Goal: Task Accomplishment & Management: Manage account settings

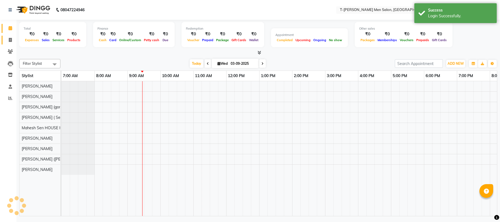
click at [11, 40] on icon at bounding box center [10, 40] width 3 height 4
select select "service"
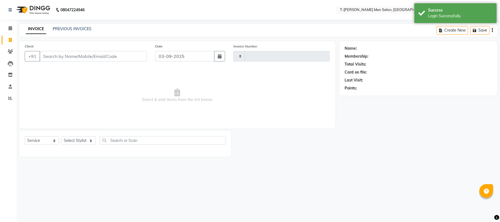
type input "5361"
select select "4816"
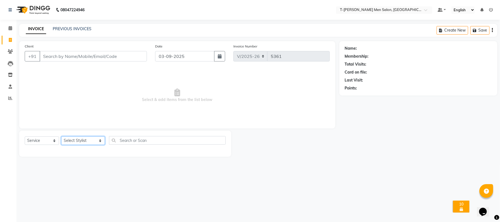
click at [80, 139] on select "Select Stylist [PERSON_NAME] (goru) [PERSON_NAME] [PERSON_NAME] ([PERSON_NAME])…" at bounding box center [83, 140] width 44 height 9
select select "29432"
click at [61, 136] on select "Select Stylist [PERSON_NAME] (goru) [PERSON_NAME] [PERSON_NAME] ([PERSON_NAME])…" at bounding box center [83, 140] width 44 height 9
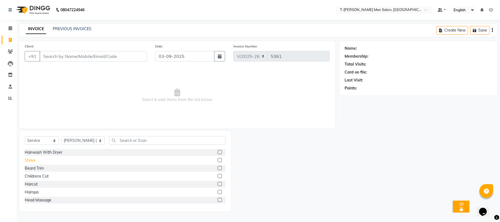
click at [29, 158] on div "Shave" at bounding box center [30, 161] width 11 height 6
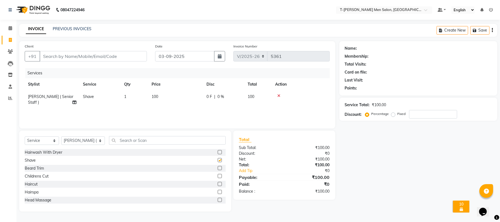
checkbox input "false"
click at [280, 94] on icon at bounding box center [278, 96] width 3 height 4
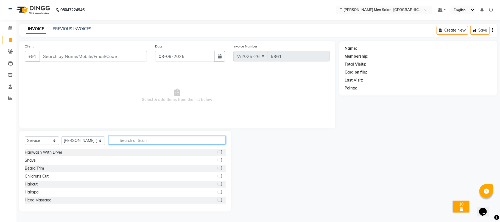
click at [150, 141] on input "text" at bounding box center [167, 140] width 117 height 9
click at [63, 138] on select "Select Stylist Gorkh nath (goru) Haneef khan Jaswinder singh (Veeru) Jitendra S…" at bounding box center [83, 140] width 44 height 9
select select "29178"
click at [61, 136] on select "Select Stylist Gorkh nath (goru) Haneef khan Jaswinder singh (Veeru) Jitendra S…" at bounding box center [83, 140] width 44 height 9
click at [133, 140] on input "text" at bounding box center [167, 140] width 117 height 9
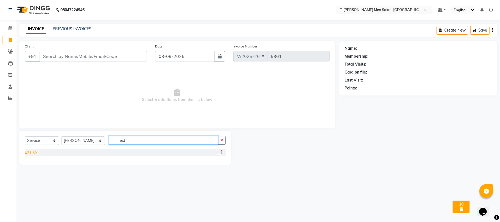
type input "ext"
click at [35, 152] on div "EXTRA" at bounding box center [31, 153] width 12 height 6
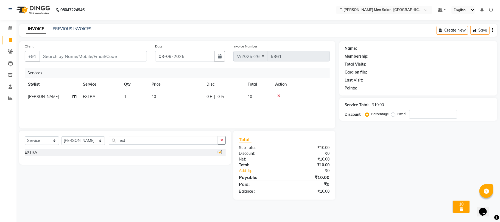
checkbox input "false"
click at [105, 98] on td "EXTRA" at bounding box center [100, 97] width 41 height 12
select select "29178"
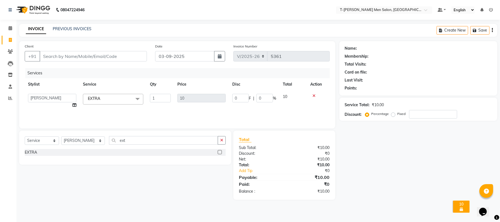
click at [126, 99] on span "EXTRA x" at bounding box center [113, 99] width 60 height 11
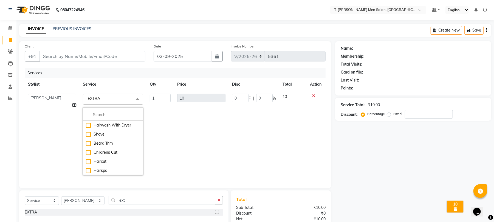
click at [170, 97] on td "1" at bounding box center [160, 135] width 27 height 88
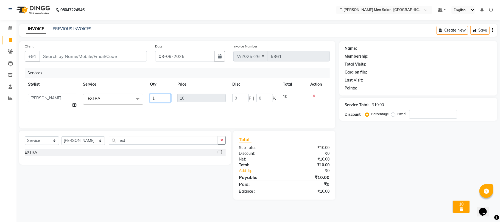
click at [155, 100] on input "1" at bounding box center [160, 98] width 21 height 9
type input "10"
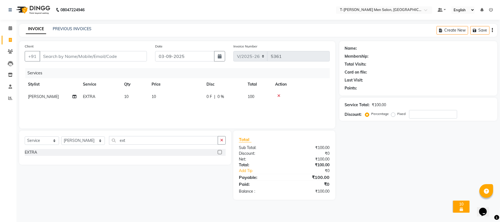
click at [158, 105] on div "Services Stylist Service Qty Price Disc Total Action Karan gour EXTRA 10 10 0 F…" at bounding box center [177, 95] width 305 height 55
click at [223, 139] on button "button" at bounding box center [222, 140] width 8 height 9
click at [29, 161] on div "Shave" at bounding box center [30, 161] width 11 height 6
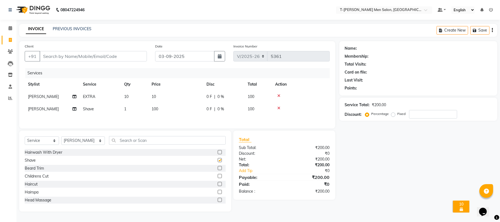
checkbox input "false"
click at [63, 62] on div "Client +91" at bounding box center [86, 54] width 130 height 23
click at [64, 59] on input "Client" at bounding box center [93, 56] width 107 height 10
type input "a"
type input "0"
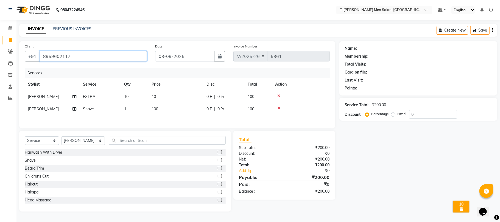
type input "8959602117"
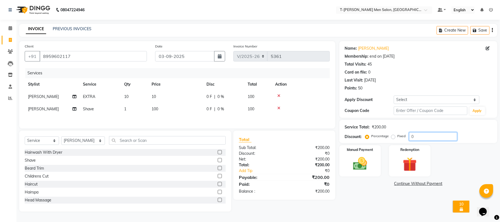
click at [419, 140] on input "0" at bounding box center [433, 136] width 48 height 9
type input "20"
click at [355, 157] on img at bounding box center [360, 163] width 24 height 17
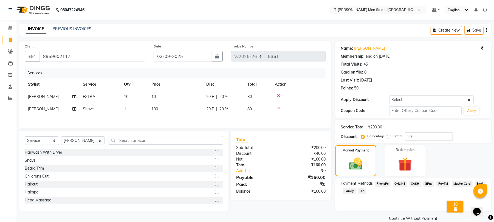
click at [414, 182] on span "CASH" at bounding box center [415, 184] width 12 height 6
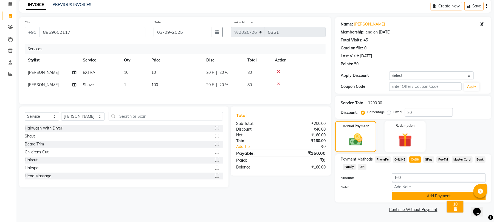
click at [411, 194] on button "Add Payment" at bounding box center [439, 196] width 94 height 9
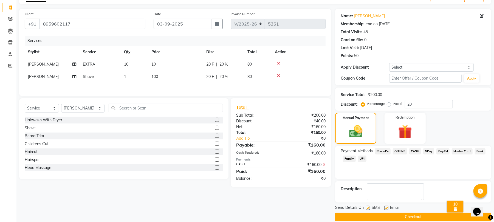
scroll to position [40, 0]
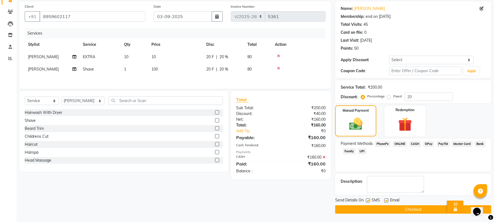
drag, startPoint x: 387, startPoint y: 200, endPoint x: 383, endPoint y: 200, distance: 3.6
click at [386, 200] on label at bounding box center [386, 200] width 4 height 4
click at [386, 200] on input "checkbox" at bounding box center [386, 201] width 4 height 4
checkbox input "false"
click at [370, 208] on button "Checkout" at bounding box center [413, 209] width 156 height 9
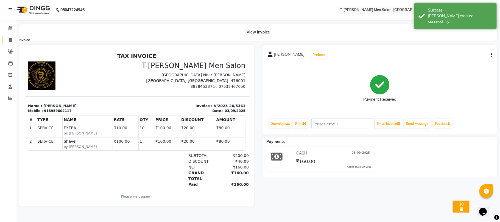
click at [7, 41] on span at bounding box center [10, 40] width 10 height 6
select select "service"
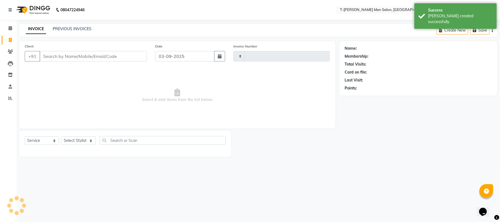
type input "5362"
select select "4816"
click at [81, 140] on select "Select Stylist Gorkh nath (goru) Haneef khan Jaswinder singh (Veeru) Jitendra S…" at bounding box center [83, 140] width 44 height 9
select select "29432"
click at [61, 136] on select "Select Stylist Gorkh nath (goru) Haneef khan Jaswinder singh (Veeru) Jitendra S…" at bounding box center [83, 140] width 44 height 9
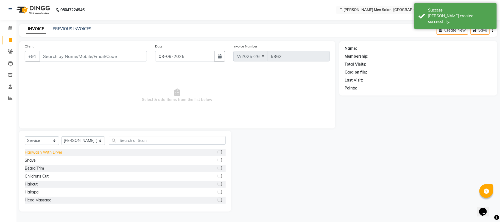
drag, startPoint x: 26, startPoint y: 162, endPoint x: 27, endPoint y: 153, distance: 9.6
click at [27, 161] on div "Shave" at bounding box center [30, 161] width 11 height 6
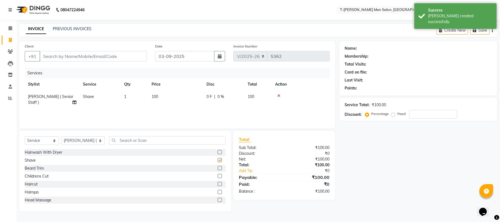
checkbox input "false"
click at [66, 60] on input "Client" at bounding box center [93, 56] width 107 height 10
type input "s"
type input "0"
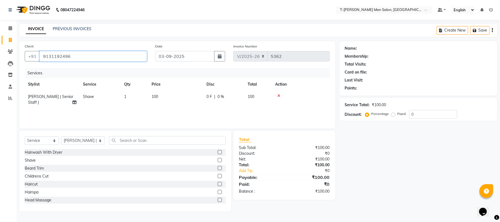
type input "9131192496"
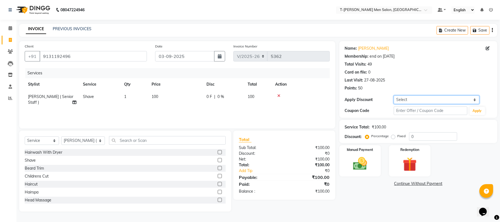
click at [426, 100] on select "Select Membership → T - Rex Membership (wtih W end 10% & W day 20)%" at bounding box center [437, 100] width 86 height 9
select select "1: Object"
click at [394, 96] on select "Select Membership → T - Rex Membership (wtih W end 10% & W day 20)%" at bounding box center [437, 100] width 86 height 9
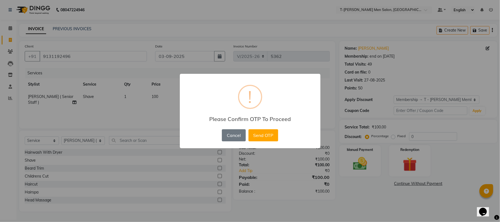
click at [246, 137] on div "Cancel No Send OTP" at bounding box center [249, 135] width 59 height 15
click at [261, 135] on button "Send OTP" at bounding box center [263, 135] width 30 height 12
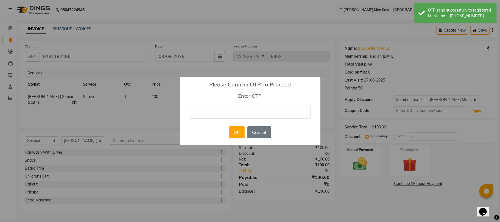
click at [250, 110] on input "text" at bounding box center [250, 112] width 121 height 13
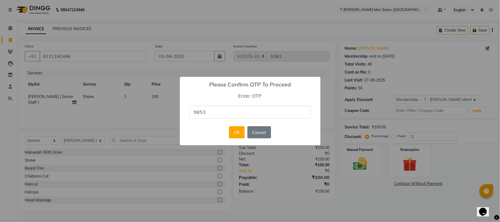
type input "9853"
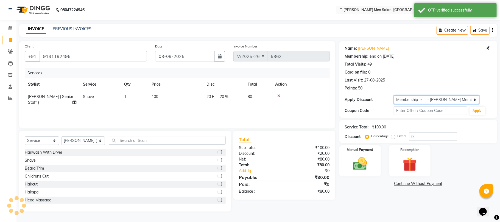
type input "20"
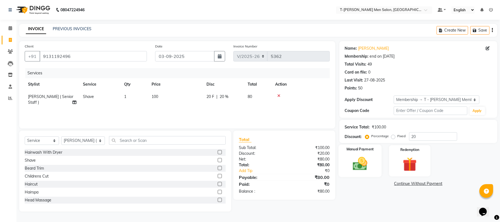
click at [356, 158] on img at bounding box center [360, 163] width 24 height 17
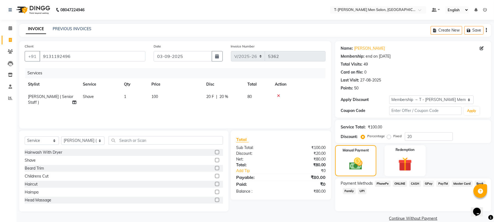
click at [411, 182] on span "CASH" at bounding box center [415, 184] width 12 height 6
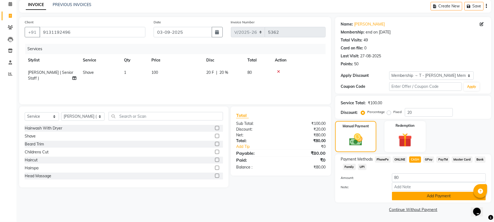
click at [401, 196] on button "Add Payment" at bounding box center [439, 196] width 94 height 9
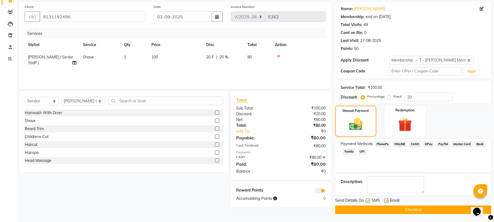
scroll to position [40, 0]
click at [386, 200] on label at bounding box center [386, 200] width 4 height 4
click at [386, 200] on input "checkbox" at bounding box center [386, 201] width 4 height 4
checkbox input "false"
drag, startPoint x: 386, startPoint y: 210, endPoint x: 384, endPoint y: 209, distance: 3.1
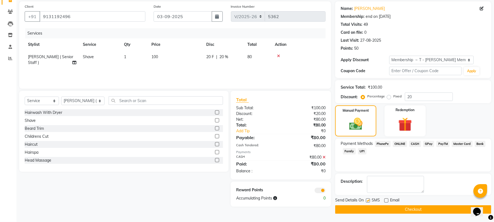
click at [385, 210] on button "Checkout" at bounding box center [413, 209] width 156 height 9
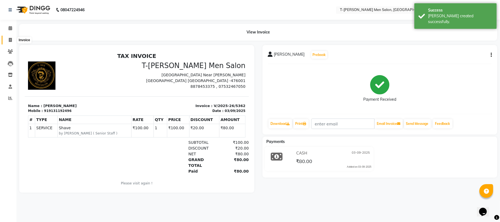
click at [7, 37] on span at bounding box center [10, 40] width 10 height 6
select select "service"
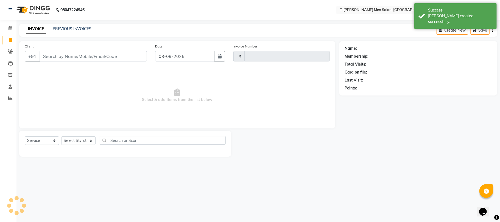
type input "5363"
select select "4816"
click at [76, 139] on select "Select Stylist Gorkh nath (goru) Haneef khan Jaswinder singh (Veeru) Jitendra S…" at bounding box center [83, 140] width 44 height 9
select select "86290"
click at [61, 136] on select "Select Stylist Gorkh nath (goru) Haneef khan Jaswinder singh (Veeru) Jitendra S…" at bounding box center [83, 140] width 44 height 9
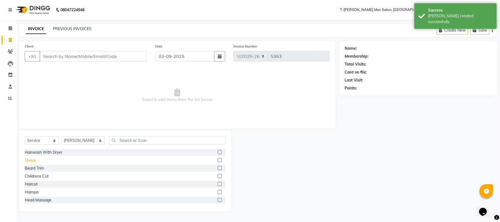
click at [29, 158] on div "Shave" at bounding box center [30, 161] width 11 height 6
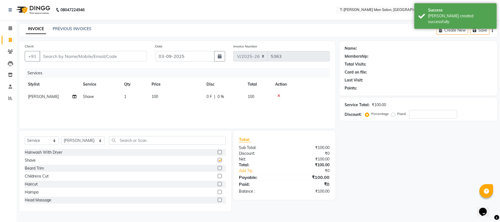
checkbox input "false"
click at [85, 57] on input "Client" at bounding box center [93, 56] width 107 height 10
type input "b"
type input "0"
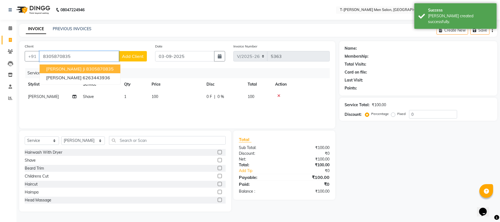
type input "8305870835"
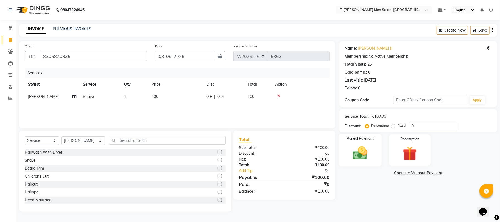
click at [357, 151] on img at bounding box center [360, 153] width 24 height 17
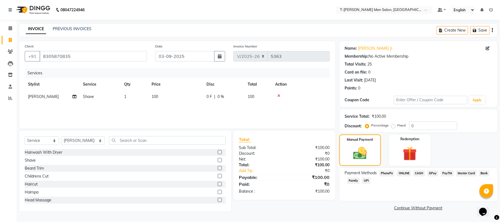
click at [407, 175] on span "ONLINE" at bounding box center [404, 173] width 14 height 6
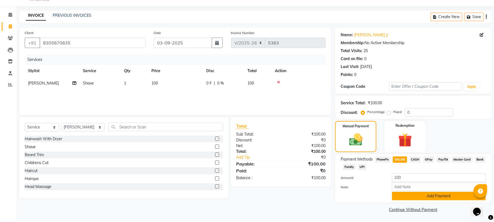
click at [399, 193] on button "Add Payment" at bounding box center [439, 196] width 94 height 9
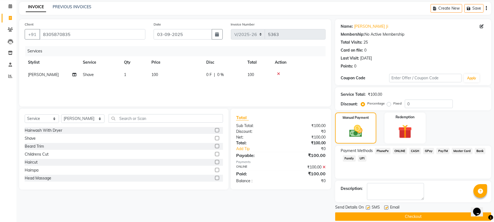
scroll to position [30, 0]
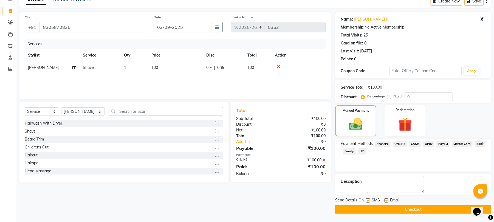
click at [388, 201] on label at bounding box center [386, 200] width 4 height 4
click at [388, 201] on input "checkbox" at bounding box center [386, 201] width 4 height 4
checkbox input "false"
click at [363, 210] on button "Checkout" at bounding box center [413, 209] width 156 height 9
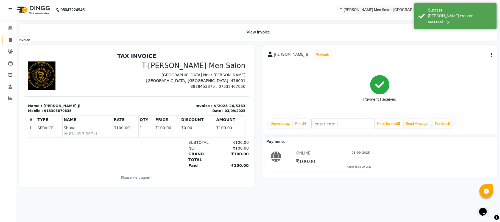
click at [10, 40] on icon at bounding box center [10, 40] width 3 height 4
select select "service"
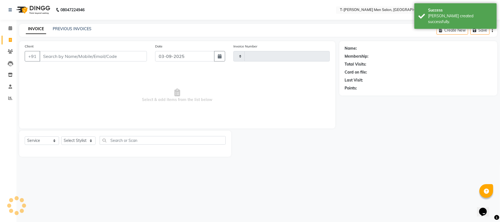
type input "5364"
select select "4816"
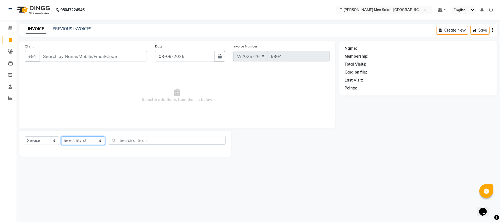
click at [69, 144] on select "Select Stylist Gorkh nath (goru) Haneef khan Jaswinder singh (Veeru) Jitendra S…" at bounding box center [83, 140] width 44 height 9
select select "29181"
click at [61, 136] on select "Select Stylist Gorkh nath (goru) Haneef khan Jaswinder singh (Veeru) Jitendra S…" at bounding box center [83, 140] width 44 height 9
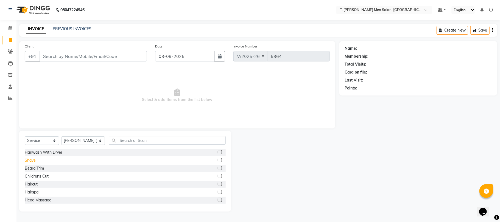
click at [32, 163] on div "Shave" at bounding box center [30, 161] width 11 height 6
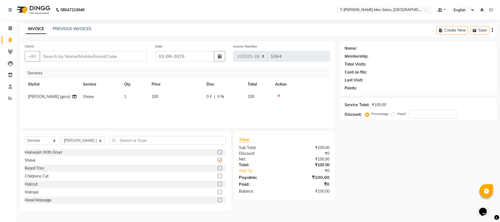
checkbox input "false"
click at [70, 57] on input "Client" at bounding box center [93, 56] width 107 height 10
type input "r"
type input "0"
type input "9545857303"
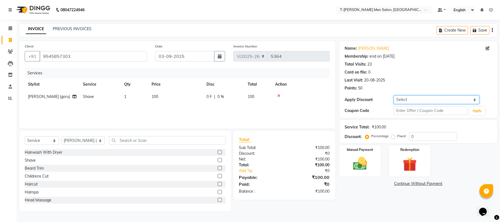
click at [398, 99] on select "Select Membership → T - Rex Membership (wtih W end 10% & W day 20)%" at bounding box center [437, 100] width 86 height 9
select select "1: Object"
click at [394, 96] on select "Select Membership → T - Rex Membership (wtih W end 10% & W day 20)%" at bounding box center [437, 100] width 86 height 9
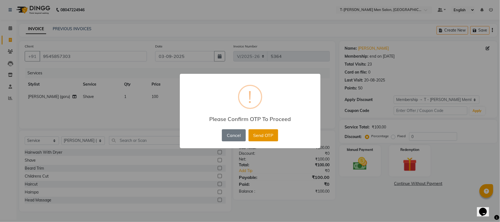
click at [267, 134] on button "Send OTP" at bounding box center [263, 135] width 30 height 12
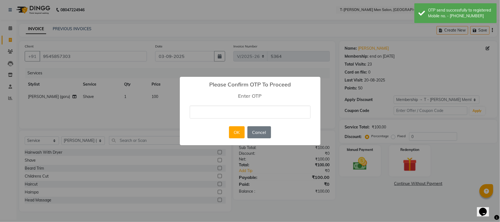
click at [251, 110] on input "text" at bounding box center [250, 112] width 121 height 13
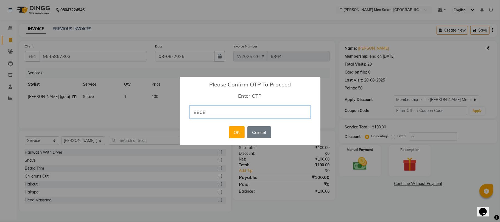
type input "8808"
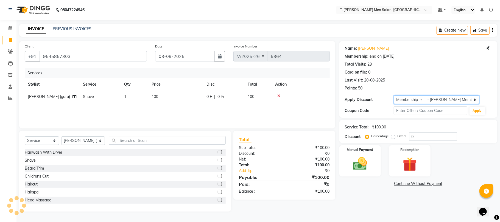
type input "20"
click at [361, 161] on img at bounding box center [360, 163] width 24 height 17
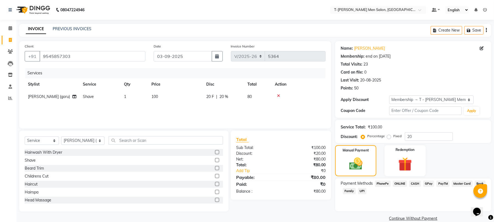
click at [413, 185] on span "CASH" at bounding box center [415, 184] width 12 height 6
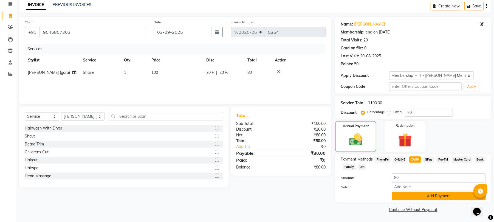
click at [408, 194] on button "Add Payment" at bounding box center [439, 196] width 94 height 9
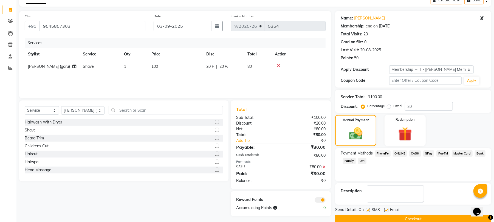
scroll to position [40, 0]
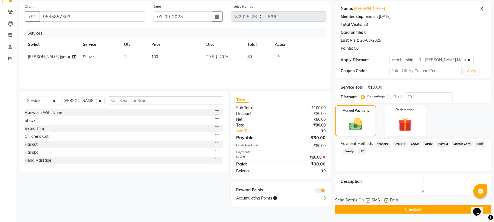
click at [387, 202] on label at bounding box center [386, 200] width 4 height 4
click at [387, 202] on input "checkbox" at bounding box center [386, 201] width 4 height 4
checkbox input "false"
click at [389, 208] on button "Checkout" at bounding box center [413, 209] width 156 height 9
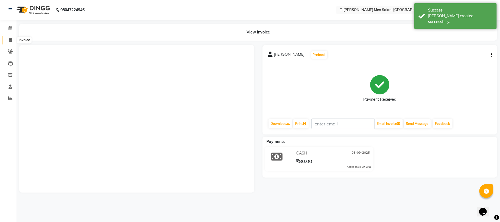
click at [12, 40] on span at bounding box center [10, 40] width 10 height 6
select select "4816"
select select "service"
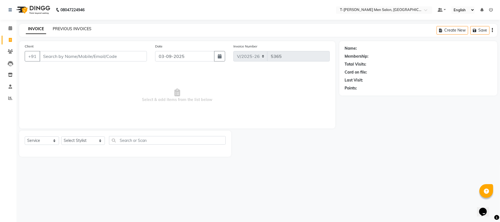
click at [69, 27] on link "PREVIOUS INVOICES" at bounding box center [72, 28] width 39 height 5
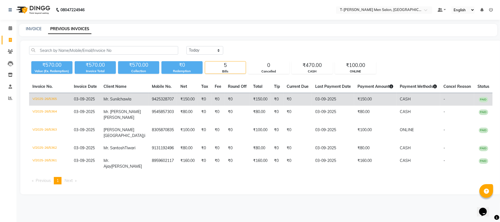
click at [119, 97] on span "Mr. Sunil" at bounding box center [110, 99] width 15 height 5
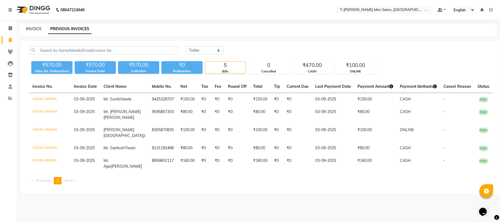
click at [34, 29] on link "INVOICE" at bounding box center [34, 28] width 16 height 5
select select "4816"
select select "service"
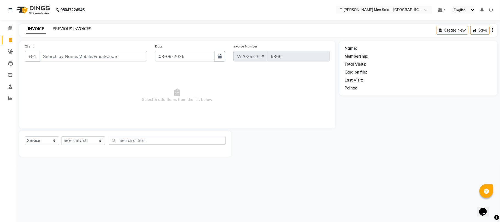
click at [69, 28] on link "PREVIOUS INVOICES" at bounding box center [72, 28] width 39 height 5
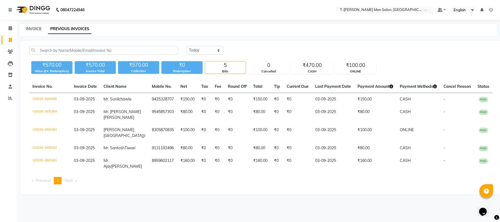
click at [36, 31] on link "INVOICE" at bounding box center [34, 28] width 16 height 5
select select "4816"
select select "service"
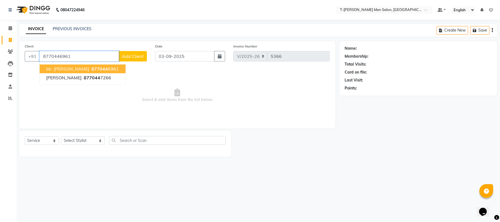
type input "8770446961"
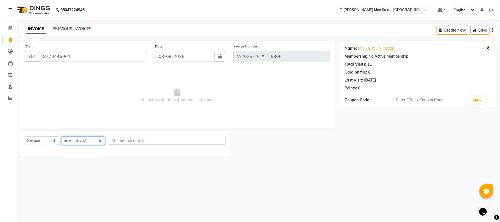
click at [76, 141] on select "Select Stylist Gorkh nath (goru) Haneef khan Jaswinder singh (Veeru) Jitendra S…" at bounding box center [83, 140] width 44 height 9
select select "80929"
click at [61, 136] on select "Select Stylist Gorkh nath (goru) Haneef khan Jaswinder singh (Veeru) Jitendra S…" at bounding box center [83, 140] width 44 height 9
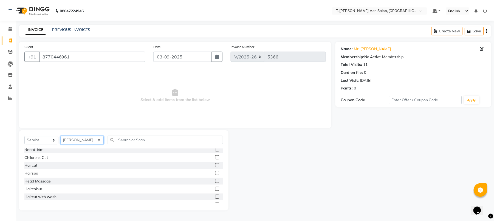
scroll to position [36, 0]
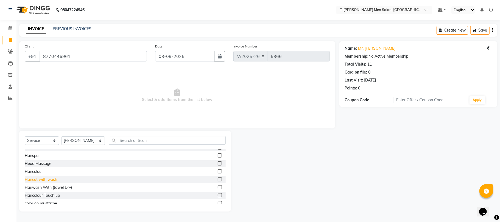
click at [44, 181] on div "Haircut with wash" at bounding box center [41, 180] width 32 height 6
checkbox input "false"
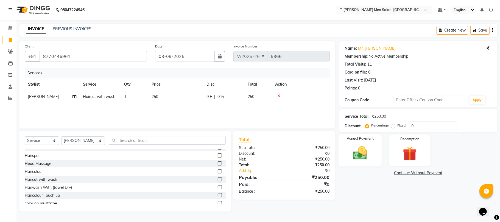
click at [365, 152] on img at bounding box center [360, 153] width 24 height 17
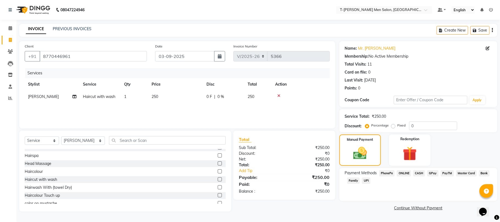
click at [403, 173] on span "ONLINE" at bounding box center [404, 173] width 14 height 6
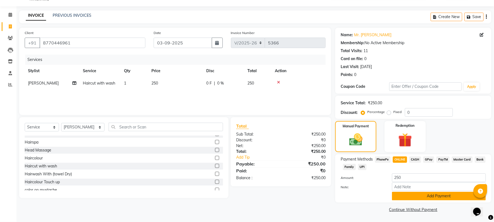
click at [403, 194] on button "Add Payment" at bounding box center [439, 196] width 94 height 9
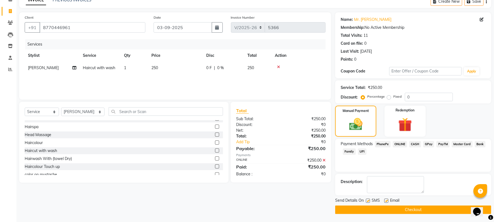
scroll to position [30, 0]
click at [386, 201] on label at bounding box center [386, 200] width 4 height 4
click at [386, 201] on input "checkbox" at bounding box center [386, 201] width 4 height 4
checkbox input "false"
click at [432, 213] on button "Checkout" at bounding box center [413, 209] width 156 height 9
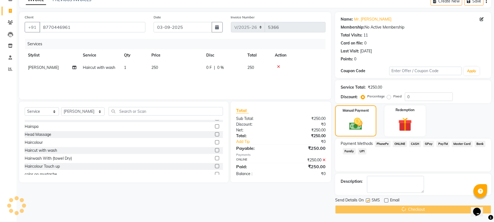
scroll to position [10, 0]
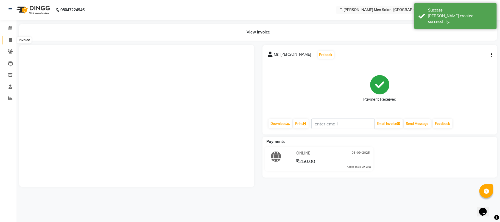
click at [10, 37] on span at bounding box center [10, 40] width 10 height 6
select select "service"
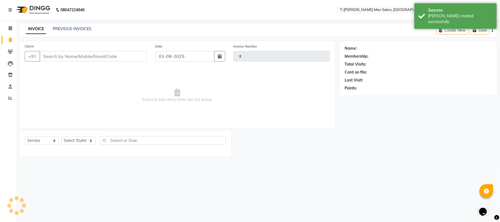
type input "5367"
select select "4816"
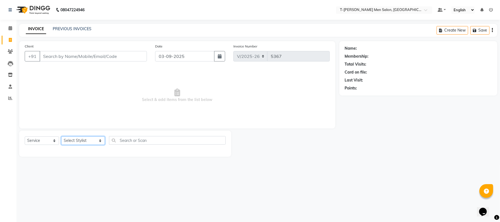
drag, startPoint x: 75, startPoint y: 138, endPoint x: 72, endPoint y: 138, distance: 3.1
click at [75, 138] on select "Select Stylist Gorkh nath (goru) Haneef khan Jaswinder singh (Veeru) Jitendra S…" at bounding box center [83, 140] width 44 height 9
click at [61, 136] on select "Select Stylist Gorkh nath (goru) Haneef khan Jaswinder singh (Veeru) Jitendra S…" at bounding box center [83, 140] width 44 height 9
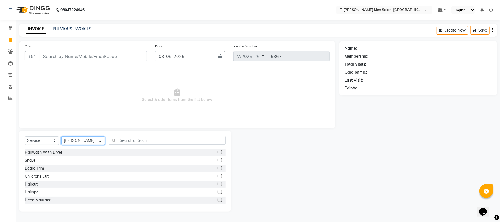
click at [79, 141] on select "Select Stylist Gorkh nath (goru) Haneef khan Jaswinder singh (Veeru) Jitendra S…" at bounding box center [83, 140] width 44 height 9
select select "29178"
click at [61, 136] on select "Select Stylist Gorkh nath (goru) Haneef khan Jaswinder singh (Veeru) Jitendra S…" at bounding box center [83, 140] width 44 height 9
click at [27, 162] on div "Shave" at bounding box center [30, 161] width 11 height 6
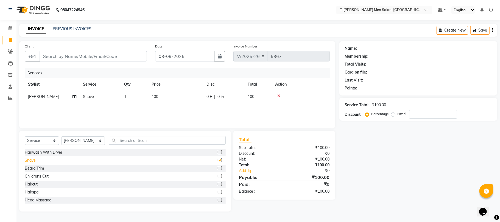
checkbox input "false"
click at [70, 141] on select "Select Stylist Gorkh nath (goru) Haneef khan Jaswinder singh (Veeru) Jitendra S…" at bounding box center [83, 140] width 44 height 9
select select "29181"
click at [61, 136] on select "Select Stylist Gorkh nath (goru) Haneef khan Jaswinder singh (Veeru) Jitendra S…" at bounding box center [83, 140] width 44 height 9
click at [277, 96] on icon at bounding box center [278, 96] width 3 height 4
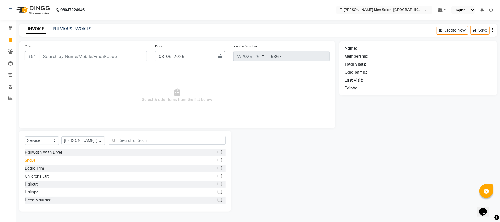
click at [26, 161] on div "Shave" at bounding box center [30, 161] width 11 height 6
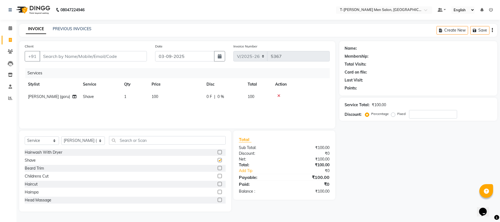
checkbox input "false"
click at [73, 52] on input "Client" at bounding box center [93, 56] width 107 height 10
type input "m"
type input "0"
type input "9009326660"
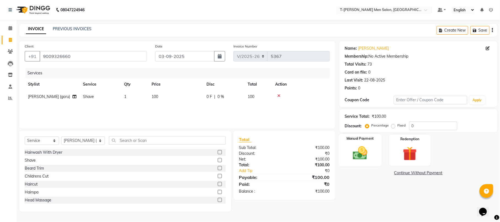
click at [361, 158] on img at bounding box center [360, 153] width 24 height 17
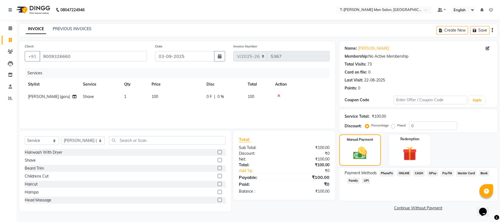
click at [420, 174] on span "CASH" at bounding box center [419, 173] width 12 height 6
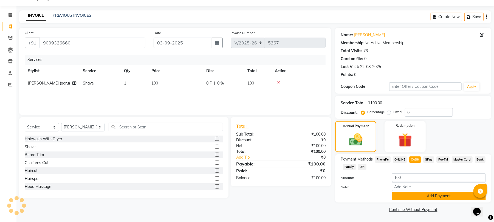
click at [402, 196] on button "Add Payment" at bounding box center [439, 196] width 94 height 9
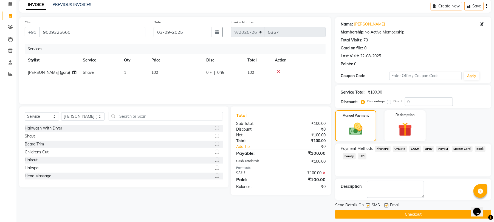
scroll to position [30, 0]
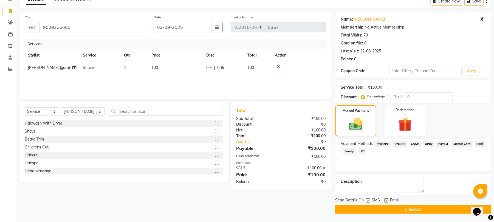
click at [386, 199] on label at bounding box center [386, 200] width 4 height 4
click at [386, 199] on input "checkbox" at bounding box center [386, 201] width 4 height 4
checkbox input "false"
click at [369, 201] on label at bounding box center [368, 200] width 4 height 4
click at [369, 201] on input "checkbox" at bounding box center [368, 201] width 4 height 4
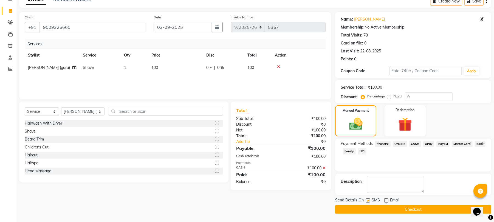
checkbox input "false"
click at [368, 209] on button "Checkout" at bounding box center [413, 209] width 156 height 9
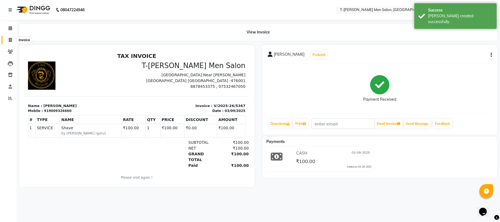
click at [10, 37] on span at bounding box center [10, 40] width 10 height 6
select select "service"
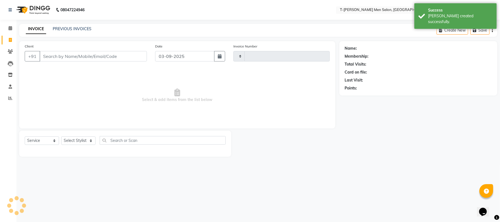
type input "5368"
select select "4816"
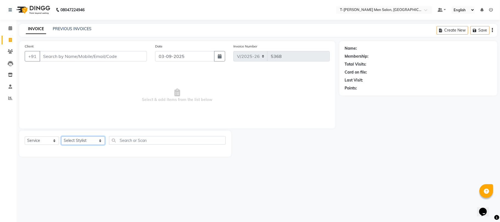
click at [75, 139] on select "Select Stylist Gorkh nath (goru) Haneef khan Jaswinder singh (Veeru) Jitendra S…" at bounding box center [83, 140] width 44 height 9
select select "29178"
click at [61, 136] on select "Select Stylist Gorkh nath (goru) Haneef khan Jaswinder singh (Veeru) Jitendra S…" at bounding box center [83, 140] width 44 height 9
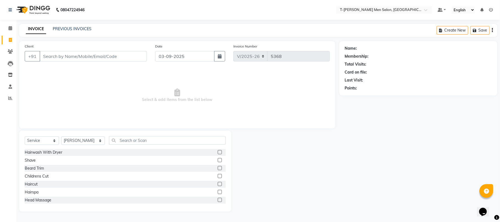
drag, startPoint x: 37, startPoint y: 167, endPoint x: 61, endPoint y: 114, distance: 58.2
click at [37, 167] on div "Beard Trim" at bounding box center [34, 168] width 19 height 6
checkbox input "false"
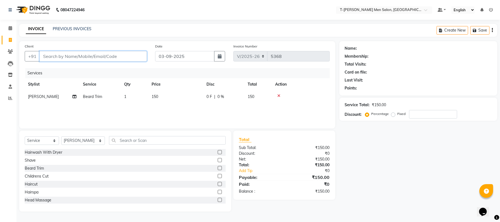
click at [87, 54] on input "Client" at bounding box center [93, 56] width 107 height 10
click at [106, 53] on input "Client" at bounding box center [93, 56] width 107 height 10
type input "k"
type input "0"
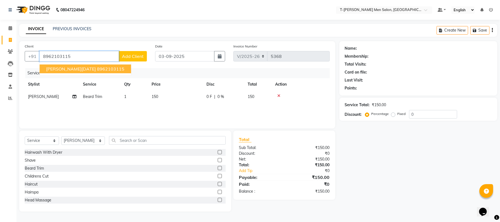
type input "8962103115"
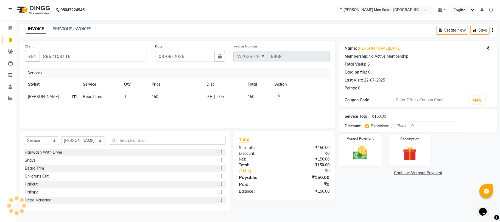
click at [371, 153] on img at bounding box center [360, 153] width 24 height 17
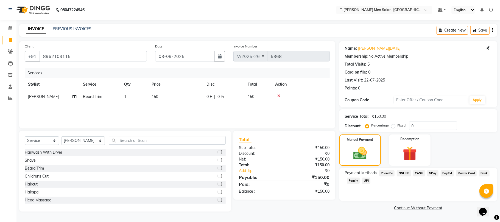
click at [404, 176] on span "ONLINE" at bounding box center [404, 173] width 14 height 6
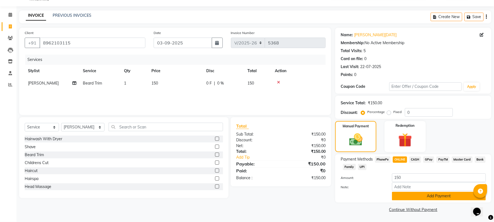
click at [405, 195] on button "Add Payment" at bounding box center [439, 196] width 94 height 9
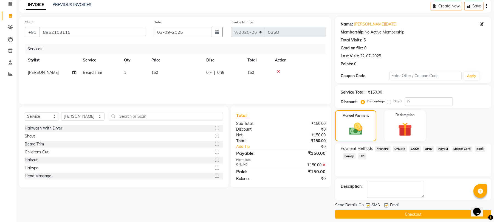
scroll to position [30, 0]
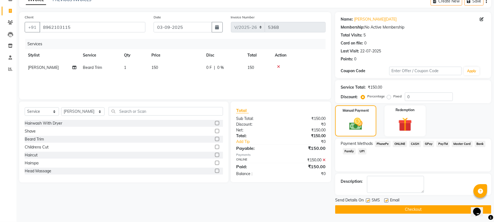
click at [386, 201] on label at bounding box center [386, 200] width 4 height 4
click at [386, 201] on input "checkbox" at bounding box center [386, 201] width 4 height 4
checkbox input "false"
click at [370, 200] on label at bounding box center [368, 200] width 4 height 4
click at [370, 200] on input "checkbox" at bounding box center [368, 201] width 4 height 4
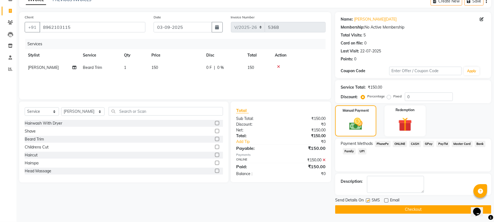
checkbox input "false"
click at [372, 209] on button "Checkout" at bounding box center [413, 209] width 156 height 9
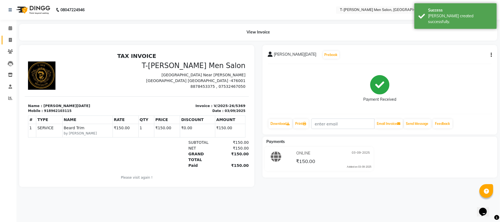
click at [8, 36] on link "Invoice" at bounding box center [8, 40] width 13 height 9
select select "service"
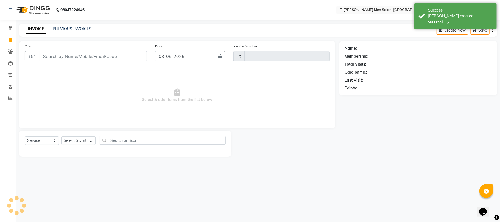
type input "5370"
select select "4816"
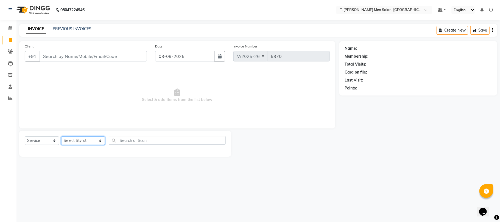
click at [80, 139] on select "Select Stylist Gorkh nath (goru) Haneef khan Jaswinder singh (Veeru) Jitendra S…" at bounding box center [83, 140] width 44 height 9
select select "80929"
click at [61, 136] on select "Select Stylist Gorkh nath (goru) Haneef khan Jaswinder singh (Veeru) Jitendra S…" at bounding box center [83, 140] width 44 height 9
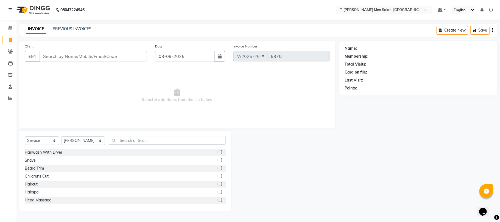
drag, startPoint x: 31, startPoint y: 162, endPoint x: 74, endPoint y: 114, distance: 64.2
click at [31, 161] on div "Shave" at bounding box center [30, 161] width 11 height 6
checkbox input "false"
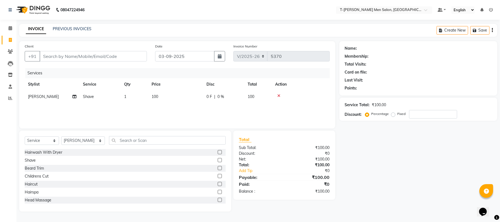
click at [96, 62] on div "Client +91" at bounding box center [86, 54] width 130 height 23
click at [96, 60] on input "Client" at bounding box center [93, 56] width 107 height 10
type input "k"
type input "0"
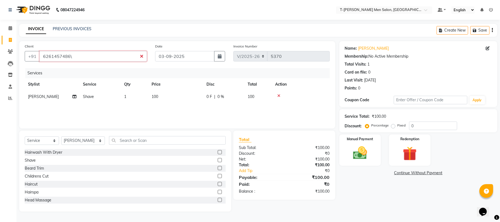
drag, startPoint x: 57, startPoint y: 66, endPoint x: 28, endPoint y: 76, distance: 30.8
click at [28, 76] on div "Client +91 6261457486\ Date 03-09-2025 Invoice Number V/2025 V/2025-26 5370 Ser…" at bounding box center [177, 84] width 316 height 87
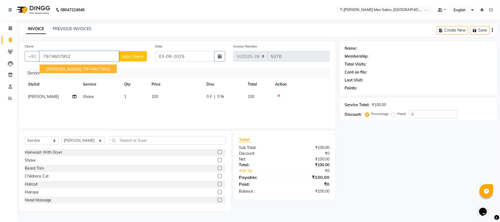
type input "7974607952"
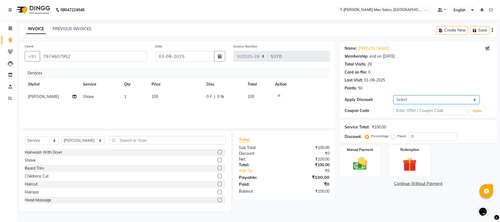
click at [405, 102] on select "Select Membership → T - Rex Membership (wtih W end 10% & W day 20)%" at bounding box center [437, 100] width 86 height 9
select select "1: Object"
click at [394, 96] on select "Select Membership → T - Rex Membership (wtih W end 10% & W day 20)%" at bounding box center [437, 100] width 86 height 9
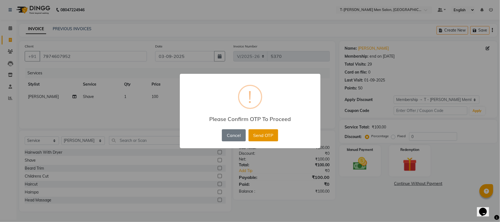
drag, startPoint x: 241, startPoint y: 139, endPoint x: 264, endPoint y: 136, distance: 23.2
click at [264, 136] on button "Send OTP" at bounding box center [263, 135] width 30 height 12
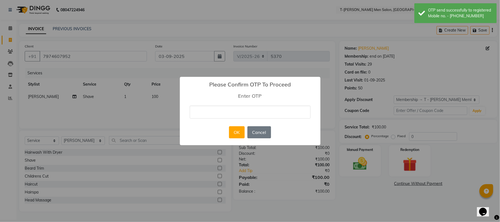
click at [251, 113] on input "text" at bounding box center [250, 112] width 121 height 13
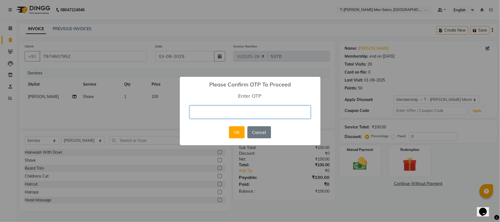
click at [274, 113] on input "text" at bounding box center [250, 112] width 121 height 13
type input "1112"
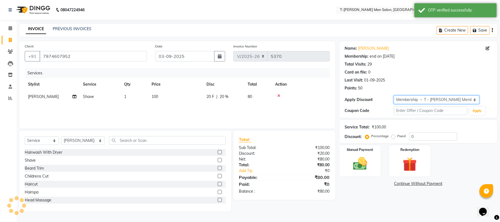
type input "20"
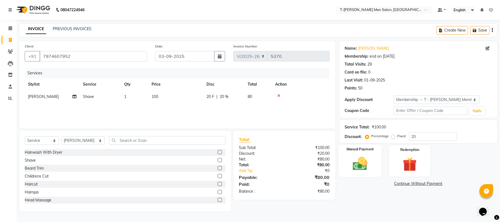
click at [360, 164] on img at bounding box center [360, 163] width 24 height 17
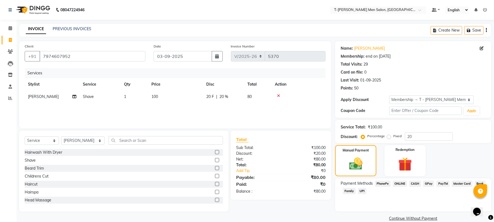
click at [414, 185] on span "CASH" at bounding box center [415, 184] width 12 height 6
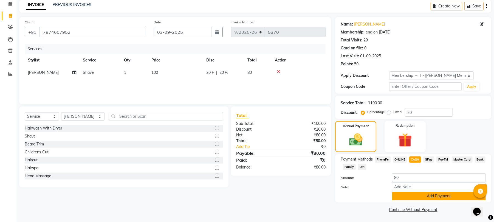
click at [408, 199] on button "Add Payment" at bounding box center [439, 196] width 94 height 9
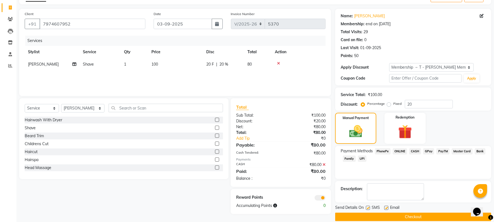
scroll to position [40, 0]
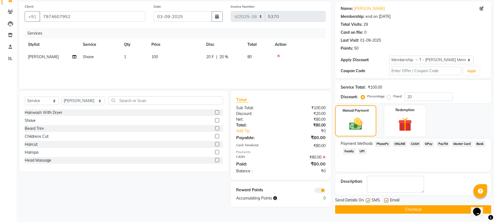
click at [385, 200] on label at bounding box center [386, 200] width 4 height 4
click at [385, 200] on input "checkbox" at bounding box center [386, 201] width 4 height 4
checkbox input "false"
click at [386, 207] on button "Checkout" at bounding box center [413, 209] width 156 height 9
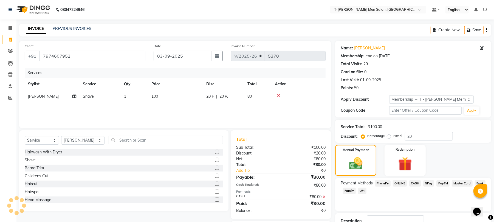
scroll to position [0, 0]
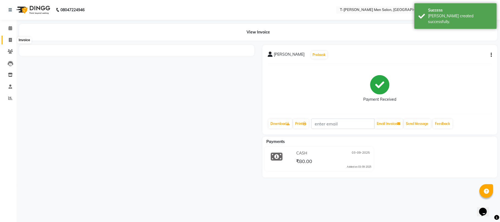
click at [7, 37] on span at bounding box center [10, 40] width 10 height 6
select select "service"
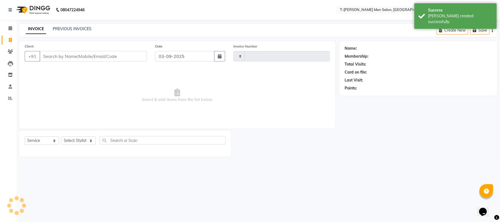
type input "5371"
select select "4816"
click at [73, 142] on select "Select Stylist Gorkh nath (goru) Haneef khan Jaswinder singh (Veeru) Jitendra S…" at bounding box center [83, 140] width 44 height 9
select select "29432"
click at [61, 136] on select "Select Stylist Gorkh nath (goru) Haneef khan Jaswinder singh (Veeru) Jitendra S…" at bounding box center [83, 140] width 44 height 9
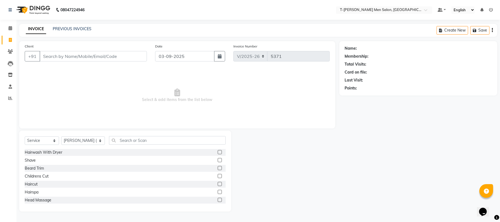
drag, startPoint x: 32, startPoint y: 161, endPoint x: 65, endPoint y: 108, distance: 63.2
click at [32, 161] on div "Shave" at bounding box center [30, 161] width 11 height 6
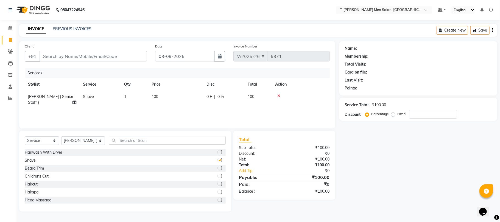
checkbox input "false"
click at [79, 60] on input "Client" at bounding box center [93, 56] width 107 height 10
type input "p"
type input "0"
type input "7000012145"
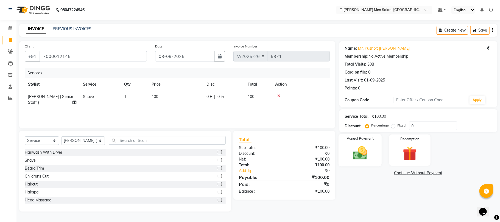
click at [365, 148] on img at bounding box center [360, 153] width 24 height 17
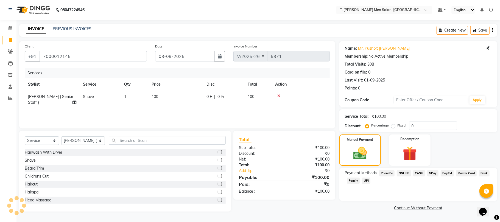
click at [416, 174] on span "CASH" at bounding box center [419, 173] width 12 height 6
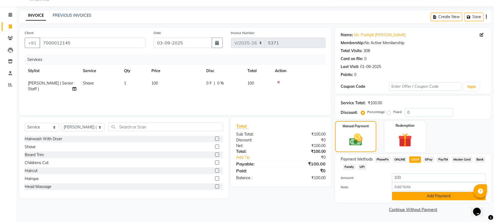
click at [414, 196] on button "Add Payment" at bounding box center [439, 196] width 94 height 9
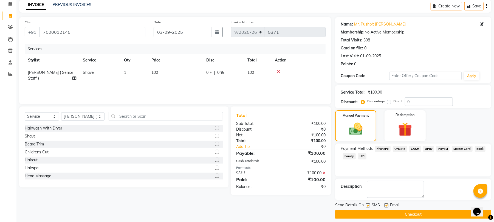
scroll to position [30, 0]
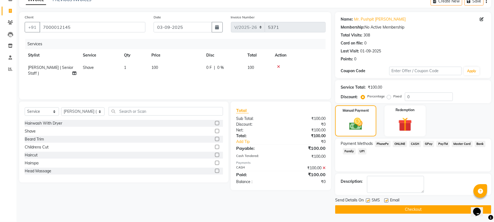
click at [384, 201] on label at bounding box center [386, 200] width 4 height 4
click at [384, 201] on input "checkbox" at bounding box center [386, 201] width 4 height 4
checkbox input "false"
click at [369, 199] on label at bounding box center [368, 200] width 4 height 4
click at [369, 199] on input "checkbox" at bounding box center [368, 201] width 4 height 4
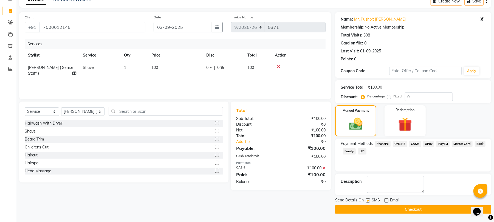
checkbox input "false"
click at [369, 208] on button "Checkout" at bounding box center [413, 209] width 156 height 9
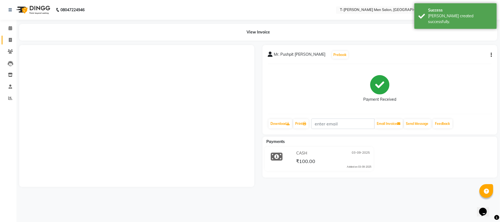
click at [5, 38] on link "Invoice" at bounding box center [8, 40] width 13 height 9
select select "service"
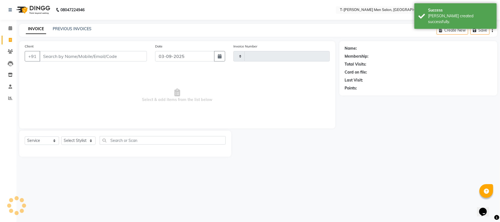
type input "5372"
select select "4816"
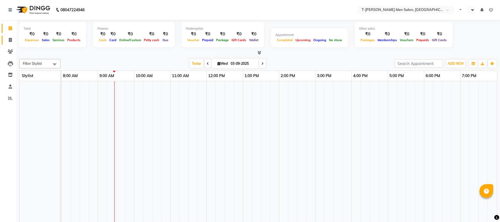
click at [7, 41] on span at bounding box center [10, 40] width 10 height 6
select select "en"
select select "service"
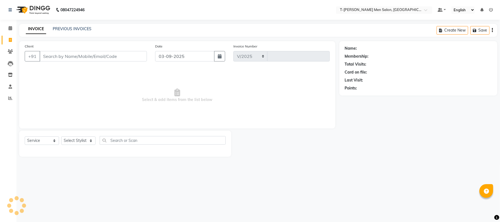
select select "4816"
type input "5361"
select select "4816"
select select "service"
click at [69, 140] on select "Select Stylist Gorkh nath (goru) Haneef khan Jaswinder singh (Veeru) Jitendra S…" at bounding box center [83, 140] width 44 height 9
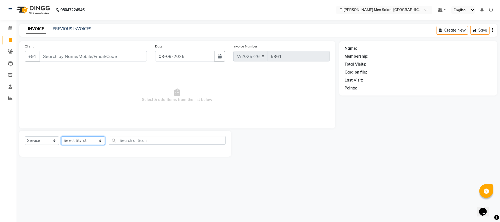
select select "86290"
click at [61, 136] on select "Select Stylist Gorkh nath (goru) Haneef khan Jaswinder singh (Veeru) Jitendra S…" at bounding box center [83, 140] width 44 height 9
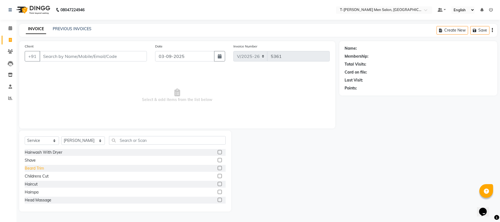
click at [35, 170] on div "Beard Trim" at bounding box center [34, 168] width 19 height 6
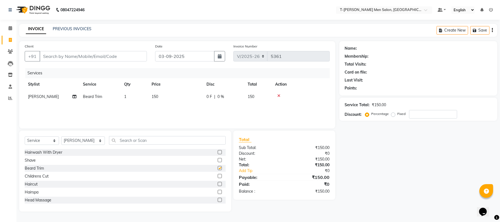
checkbox input "false"
click at [65, 61] on input "Client" at bounding box center [93, 56] width 107 height 10
type input "s"
type input "0"
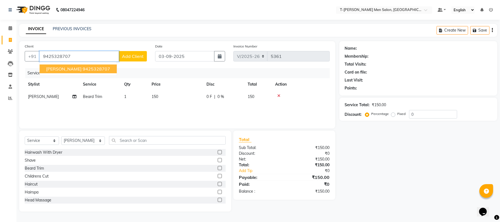
type input "9425328707"
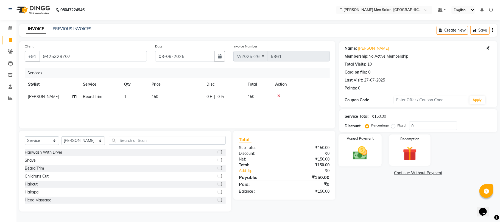
click at [362, 156] on img at bounding box center [360, 153] width 24 height 17
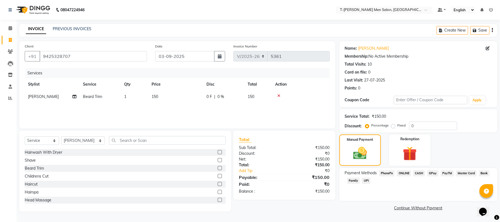
click at [417, 175] on span "CASH" at bounding box center [419, 173] width 12 height 6
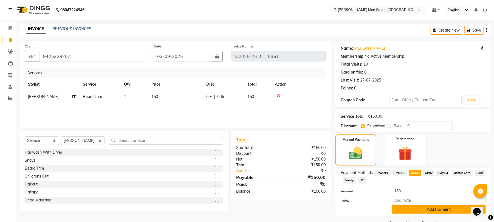
click at [425, 214] on button "Add Payment" at bounding box center [439, 209] width 94 height 9
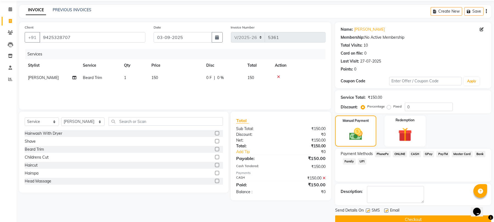
scroll to position [30, 0]
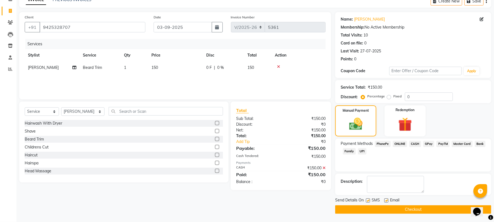
click at [387, 201] on label at bounding box center [386, 200] width 4 height 4
click at [387, 201] on input "checkbox" at bounding box center [386, 201] width 4 height 4
checkbox input "false"
click at [386, 213] on button "Checkout" at bounding box center [413, 209] width 156 height 9
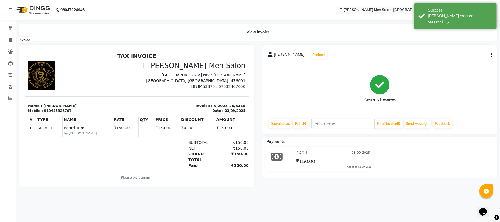
click at [11, 37] on span at bounding box center [10, 40] width 10 height 6
select select "service"
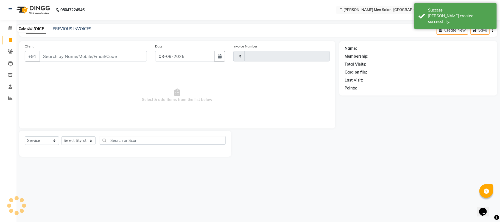
type input "5366"
select select "4816"
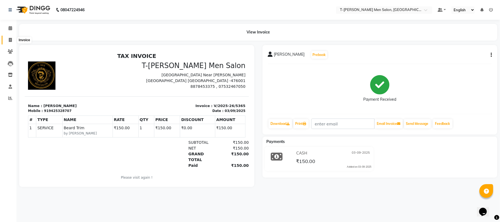
click at [10, 43] on span at bounding box center [10, 40] width 10 height 6
select select "service"
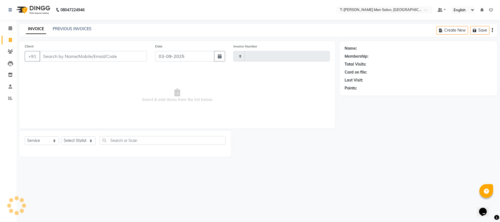
type input "5366"
select select "4816"
select select "service"
click at [85, 141] on select "Select Stylist Gorkh nath (goru) Haneef khan Jaswinder singh (Veeru) Jitendra S…" at bounding box center [83, 140] width 44 height 9
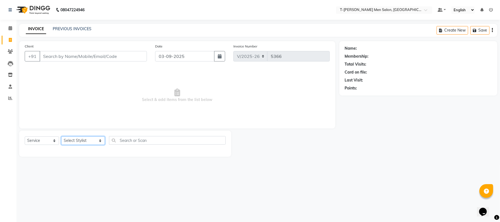
select select "29432"
click at [61, 136] on select "Select Stylist Gorkh nath (goru) Haneef khan Jaswinder singh (Veeru) Jitendra S…" at bounding box center [83, 140] width 44 height 9
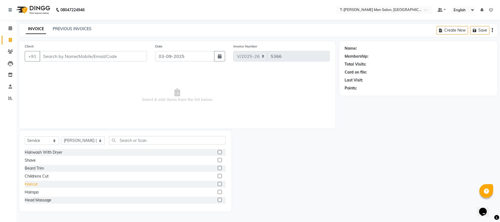
click at [34, 184] on div "Haircut" at bounding box center [31, 184] width 13 height 6
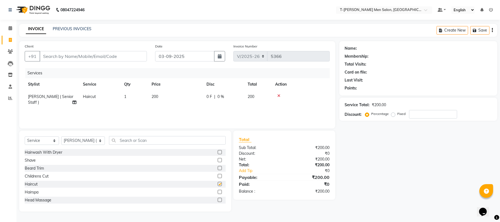
checkbox input "false"
click at [87, 55] on input "Client" at bounding box center [93, 56] width 107 height 10
type input "a"
type input "0"
type input "9926533986"
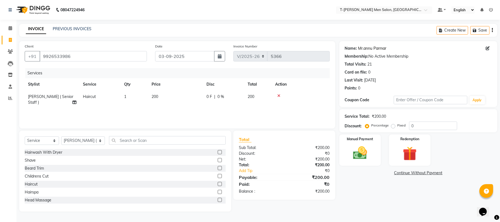
click at [370, 49] on link "Mr.annu Parmar" at bounding box center [372, 49] width 28 height 6
click at [368, 142] on div "Manual Payment" at bounding box center [359, 150] width 43 height 32
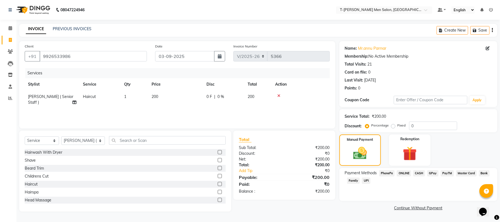
click at [415, 174] on span "CASH" at bounding box center [419, 173] width 12 height 6
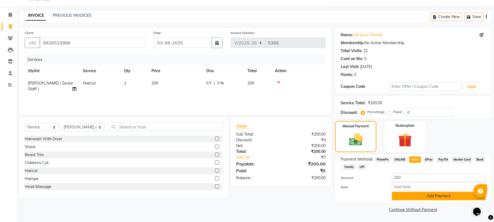
click at [403, 196] on button "Add Payment" at bounding box center [439, 196] width 94 height 9
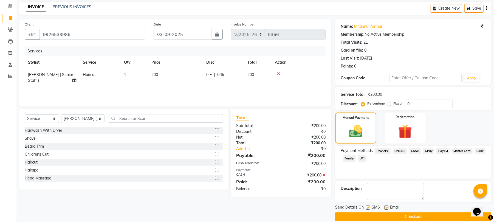
scroll to position [30, 0]
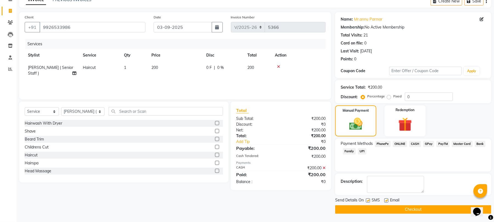
click at [386, 201] on label at bounding box center [386, 200] width 4 height 4
click at [386, 201] on input "checkbox" at bounding box center [386, 201] width 4 height 4
checkbox input "false"
click at [368, 200] on label at bounding box center [368, 200] width 4 height 4
click at [368, 200] on input "checkbox" at bounding box center [368, 201] width 4 height 4
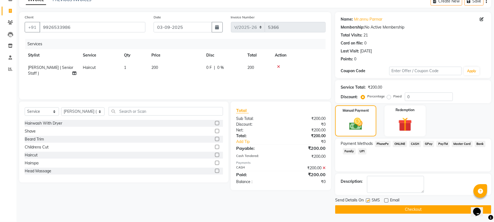
checkbox input "false"
click at [368, 208] on button "Checkout" at bounding box center [413, 209] width 156 height 9
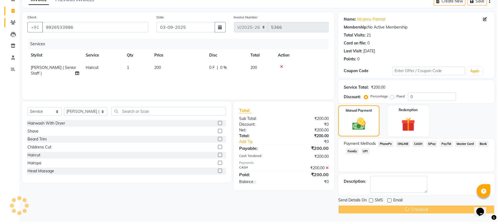
scroll to position [0, 0]
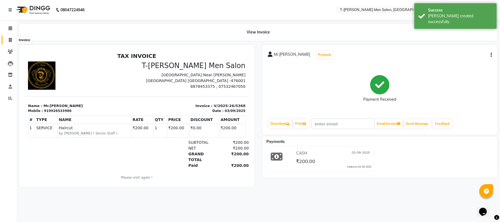
click at [13, 41] on span at bounding box center [10, 40] width 10 height 6
select select "service"
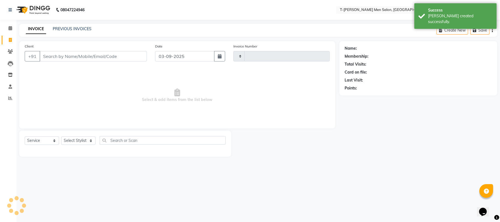
type input "5369"
select select "4816"
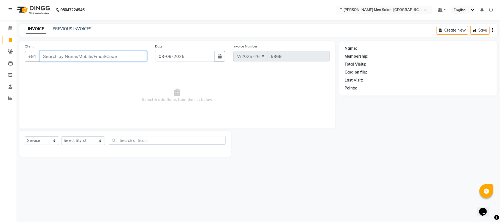
click at [81, 53] on input "Client" at bounding box center [93, 56] width 107 height 10
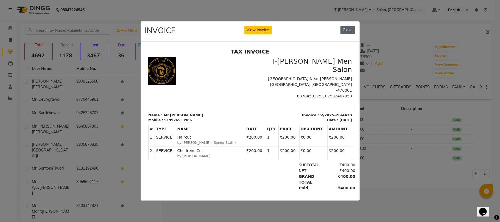
click at [344, 28] on button "Close" at bounding box center [347, 30] width 15 height 9
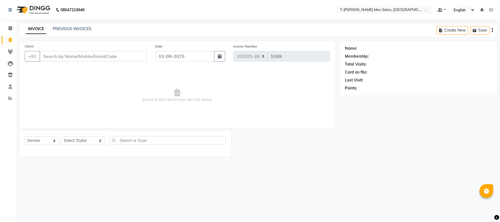
select select "4816"
select select "service"
click at [74, 26] on link "PREVIOUS INVOICES" at bounding box center [72, 28] width 39 height 5
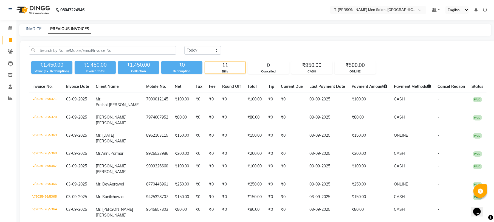
click at [27, 25] on div "INVOICE PREVIOUS INVOICES" at bounding box center [255, 30] width 472 height 12
click at [30, 30] on link "INVOICE" at bounding box center [34, 28] width 16 height 5
select select "service"
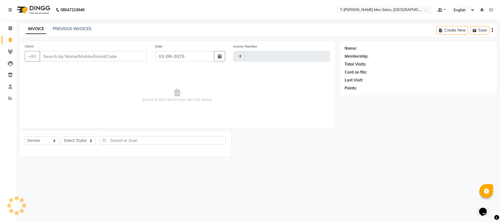
type input "5372"
select select "4816"
